Goal: Task Accomplishment & Management: Manage account settings

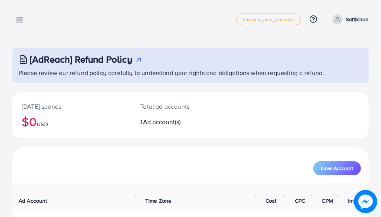
click at [21, 20] on line at bounding box center [20, 20] width 6 height 0
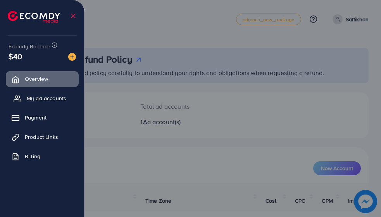
click at [52, 97] on span "My ad accounts" at bounding box center [47, 99] width 40 height 8
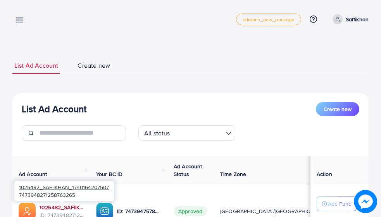
click at [67, 205] on link "1025482_SAFIIKHAN_1740164207507" at bounding box center [62, 208] width 44 height 8
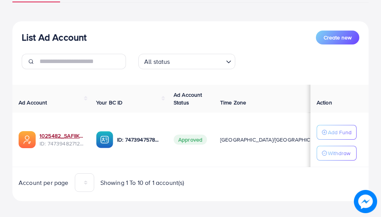
scroll to position [79, 0]
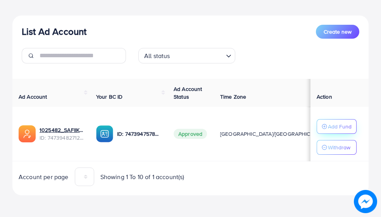
click at [336, 125] on p "Add Fund" at bounding box center [340, 126] width 24 height 9
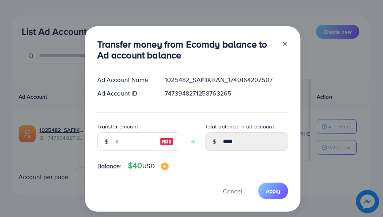
click at [283, 41] on icon at bounding box center [285, 44] width 6 height 6
